Goal: Navigation & Orientation: Find specific page/section

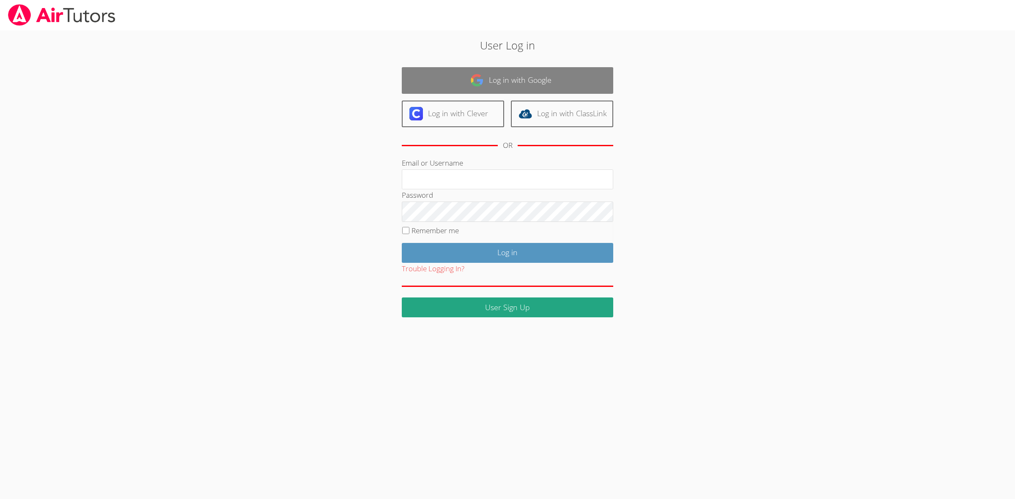
type input "[EMAIL_ADDRESS][DOMAIN_NAME]"
click at [571, 77] on link "Log in with Google" at bounding box center [507, 80] width 211 height 27
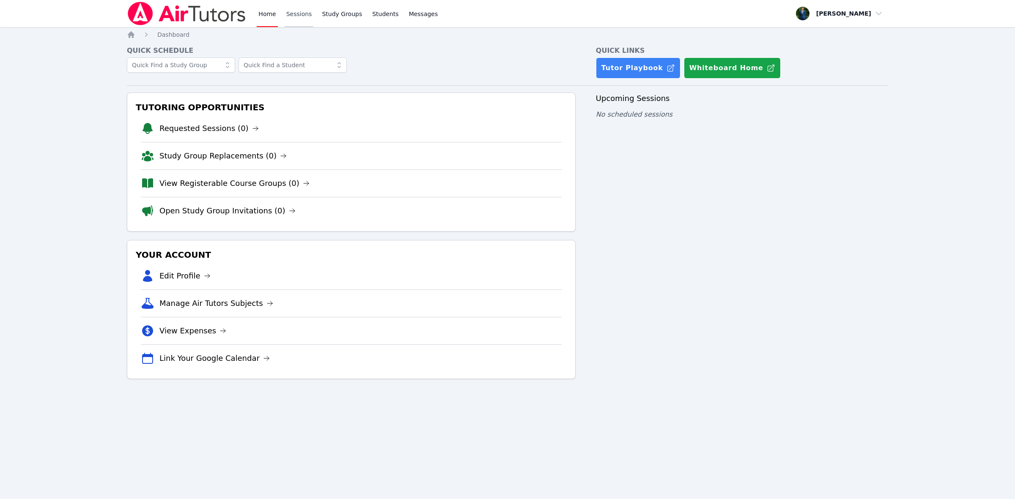
click at [293, 16] on link "Sessions" at bounding box center [299, 13] width 29 height 27
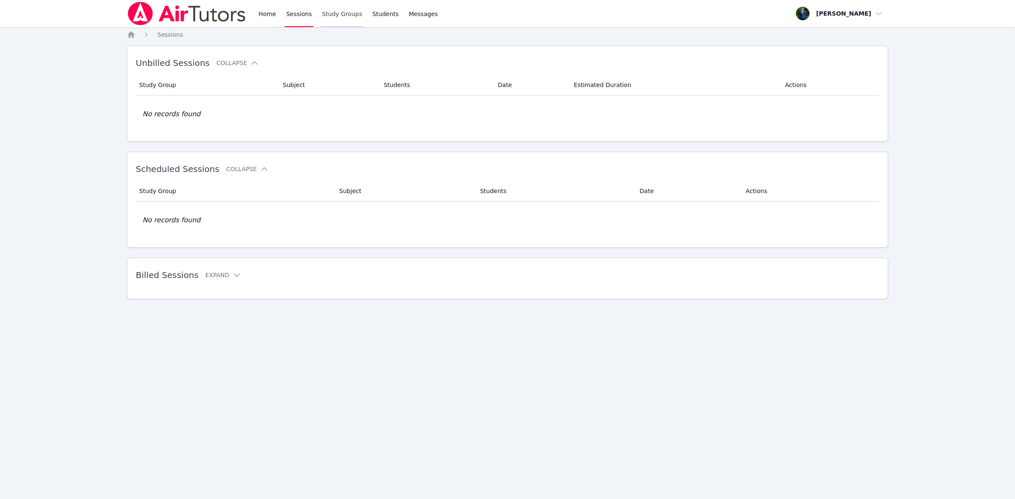
click at [337, 14] on link "Study Groups" at bounding box center [342, 13] width 44 height 27
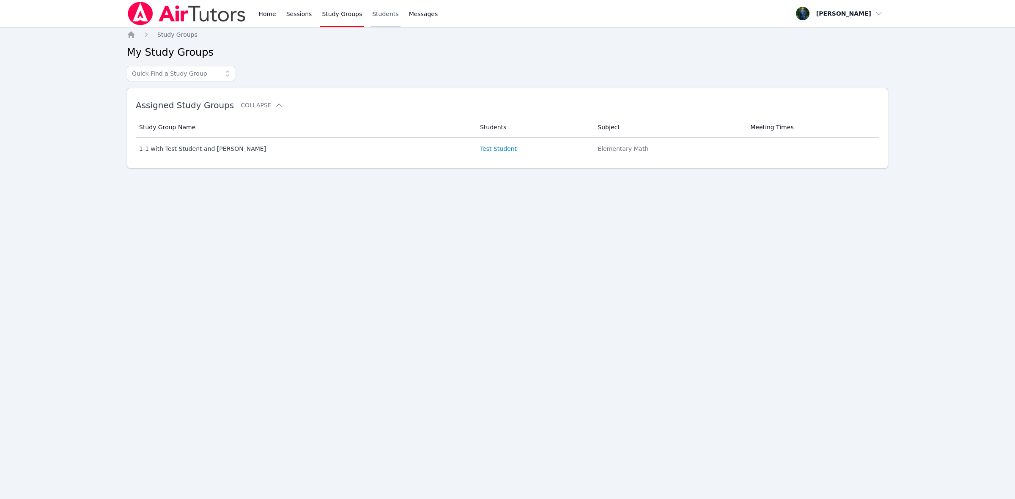
click at [382, 14] on link "Students" at bounding box center [385, 13] width 30 height 27
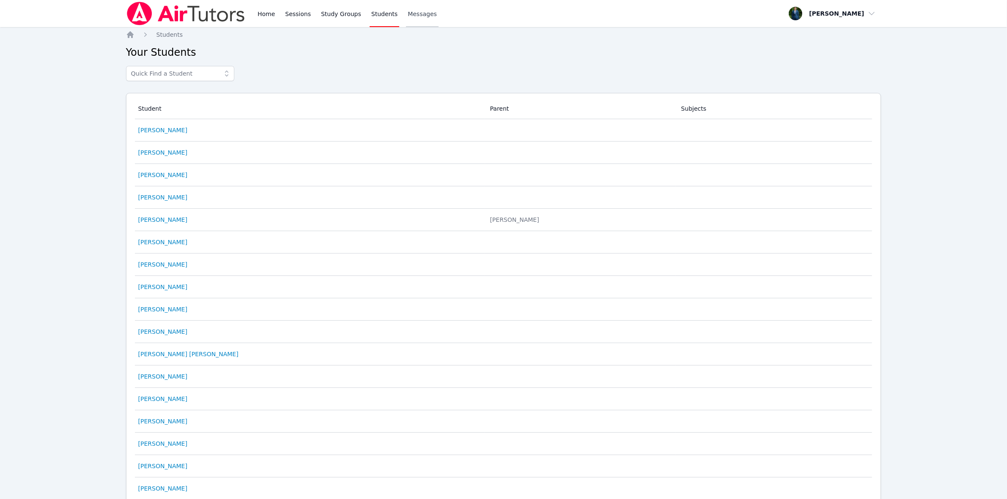
click at [411, 14] on span "Messages" at bounding box center [422, 14] width 29 height 8
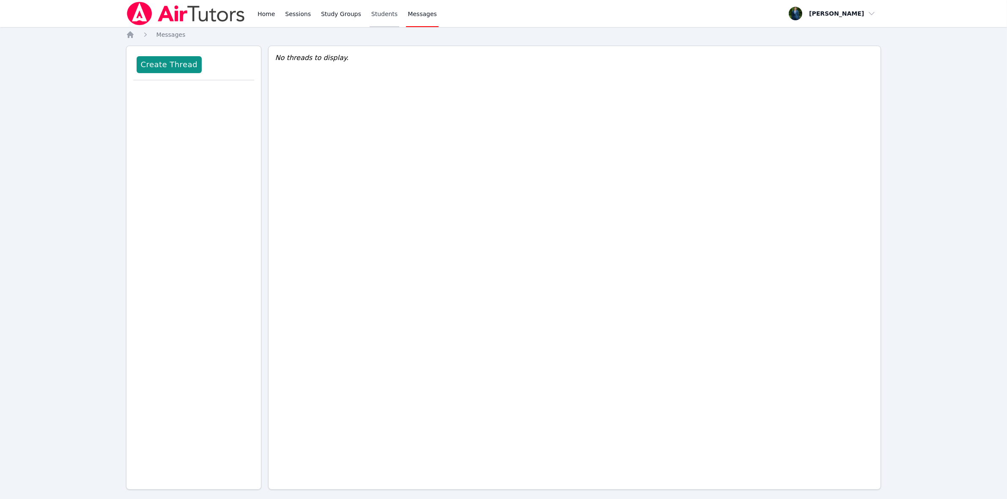
click at [374, 15] on link "Students" at bounding box center [385, 13] width 30 height 27
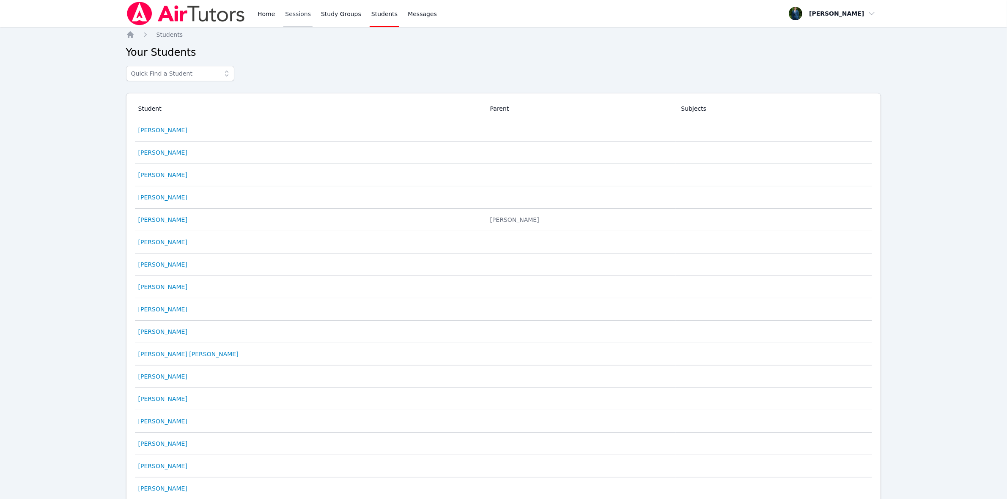
click at [307, 12] on link "Sessions" at bounding box center [297, 13] width 29 height 27
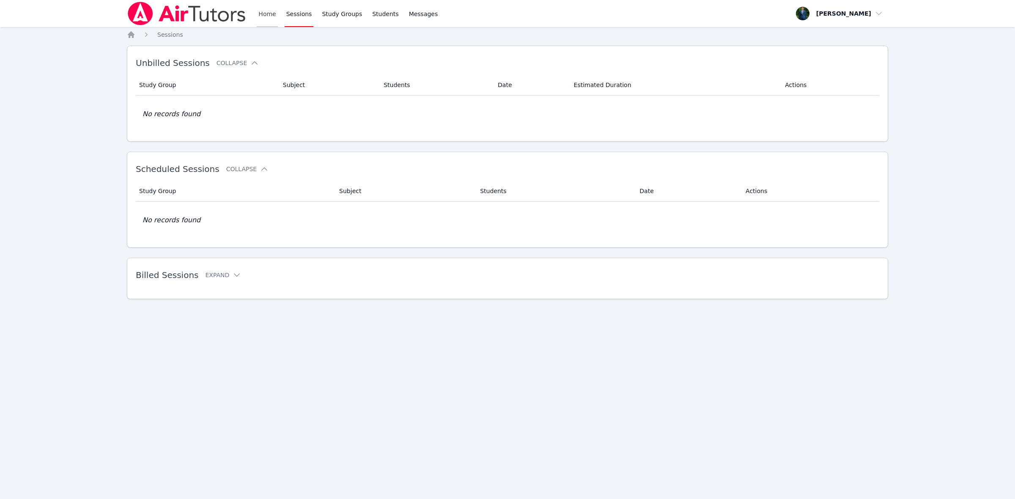
click at [275, 11] on link "Home" at bounding box center [267, 13] width 21 height 27
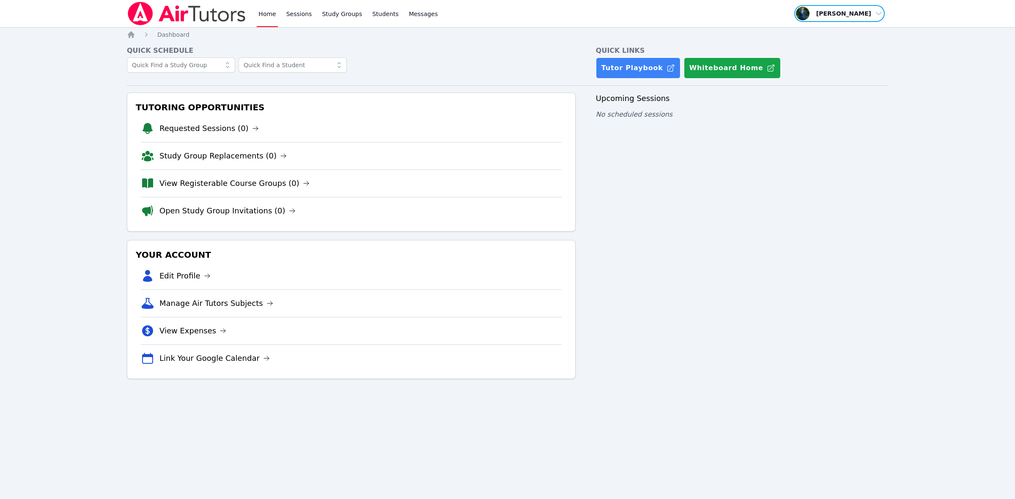
click at [860, 11] on span "button" at bounding box center [839, 13] width 92 height 19
click at [871, 7] on span "button" at bounding box center [839, 13] width 92 height 19
click at [843, 20] on span "button" at bounding box center [839, 13] width 92 height 19
click at [409, 16] on span "Messages" at bounding box center [423, 14] width 29 height 8
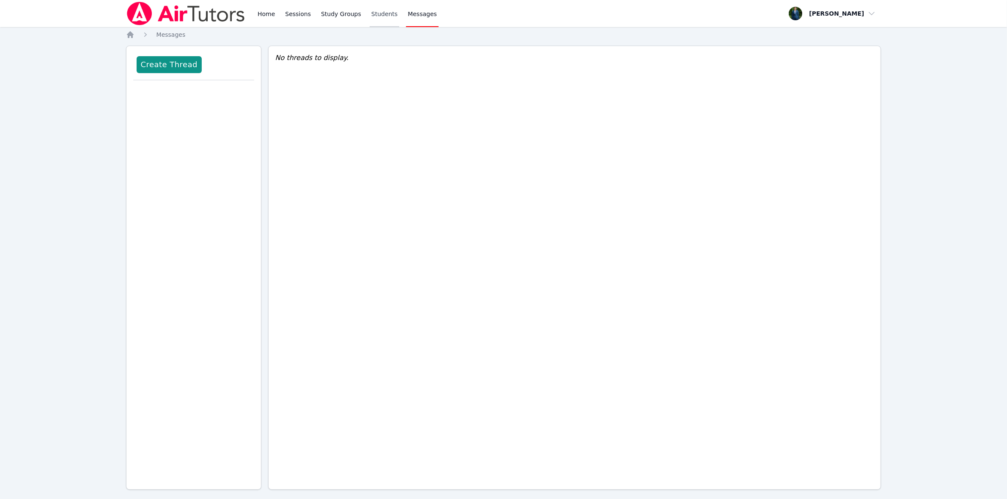
click at [377, 16] on link "Students" at bounding box center [385, 13] width 30 height 27
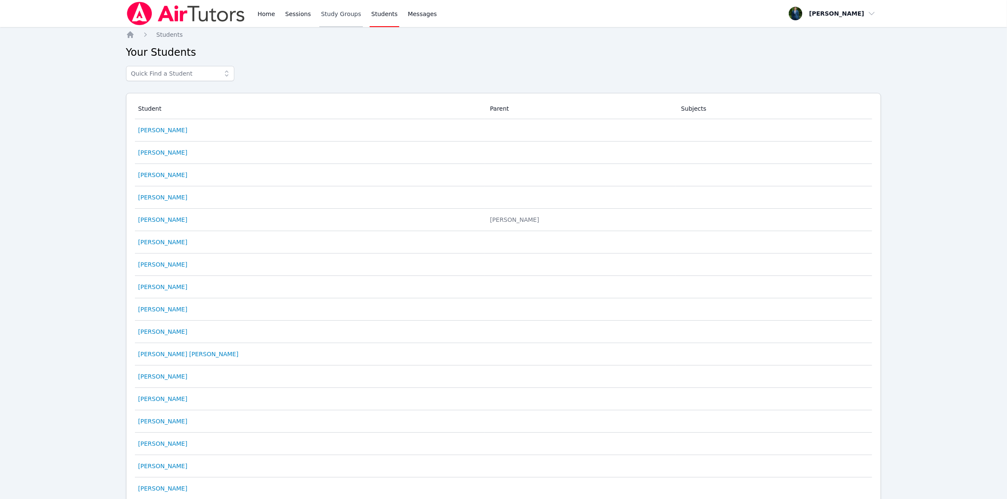
click at [335, 16] on link "Study Groups" at bounding box center [341, 13] width 44 height 27
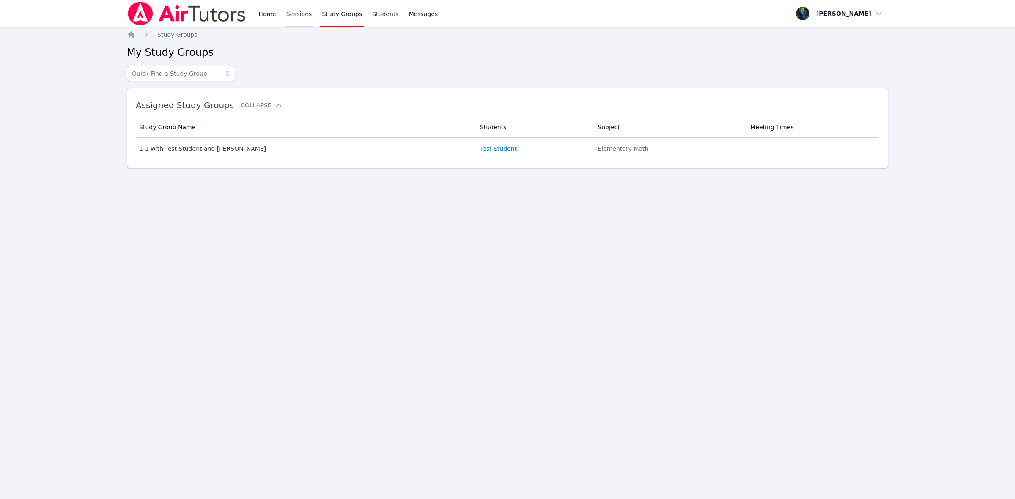
click at [307, 19] on link "Sessions" at bounding box center [299, 13] width 29 height 27
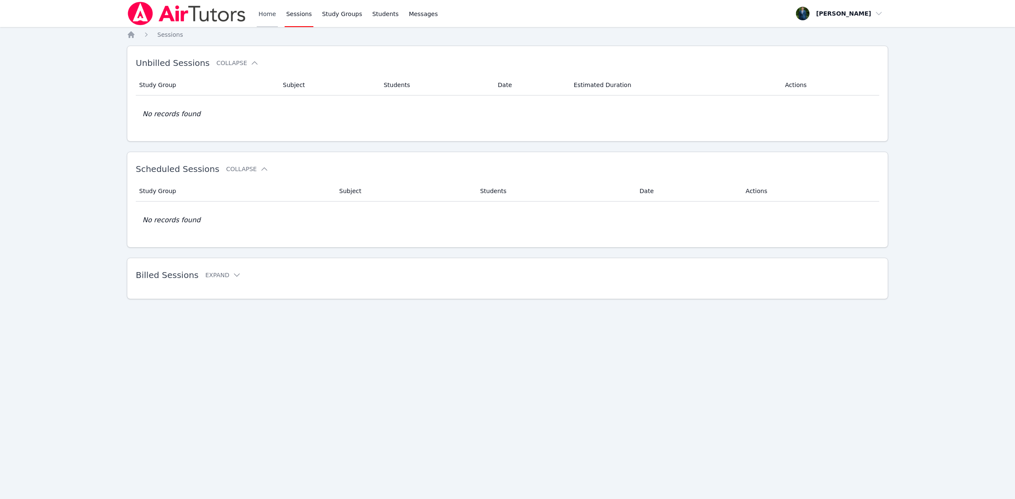
click at [271, 14] on link "Home" at bounding box center [267, 13] width 21 height 27
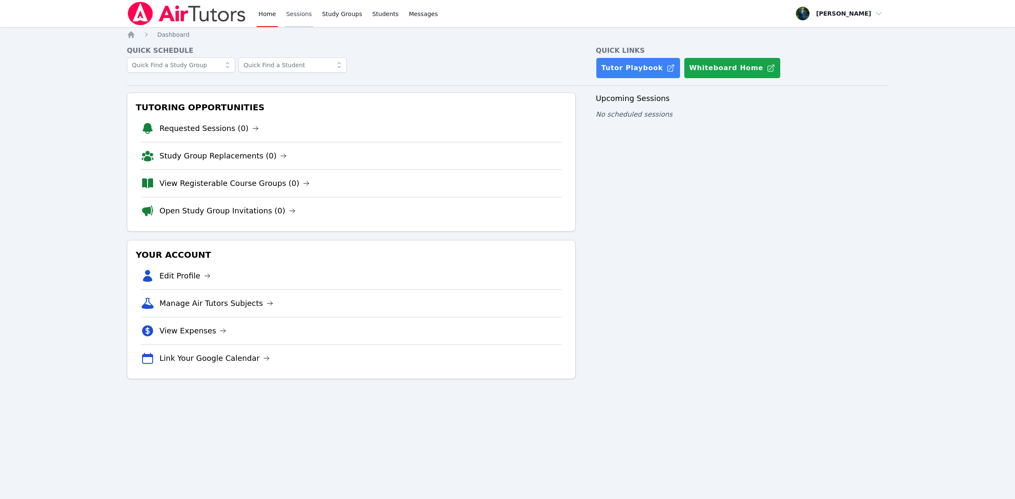
click at [295, 13] on link "Sessions" at bounding box center [299, 13] width 29 height 27
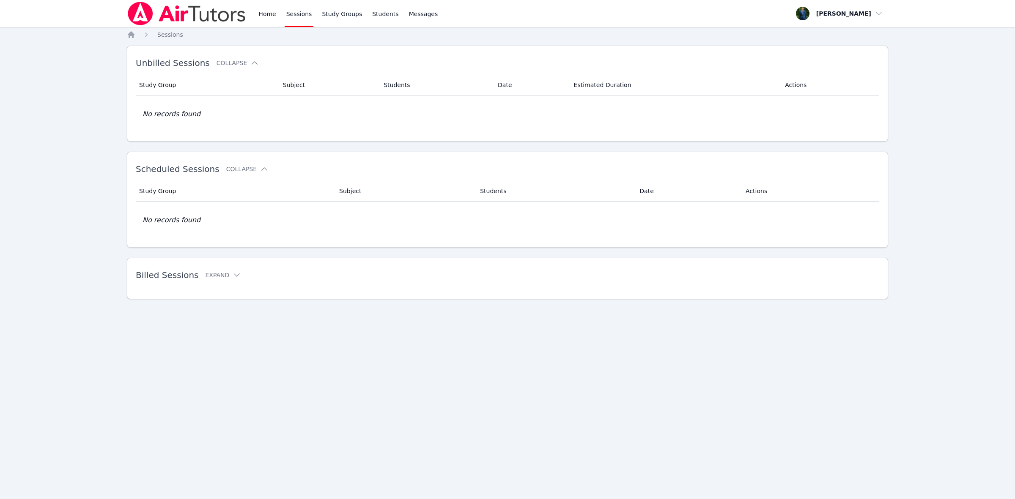
click at [210, 18] on img at bounding box center [187, 14] width 120 height 24
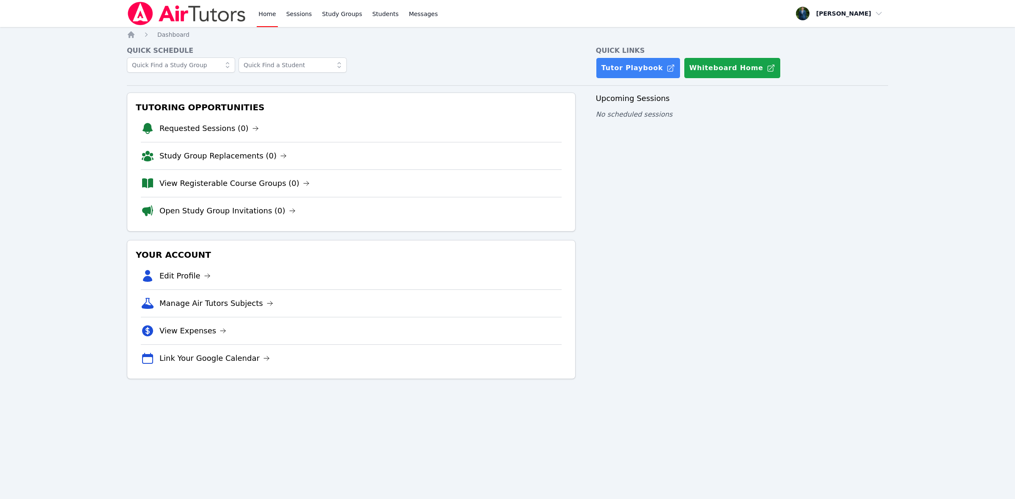
click at [261, 16] on link "Home" at bounding box center [267, 13] width 21 height 27
click at [633, 71] on link "Tutor Playbook" at bounding box center [638, 67] width 85 height 21
